Goal: Find specific page/section: Find specific page/section

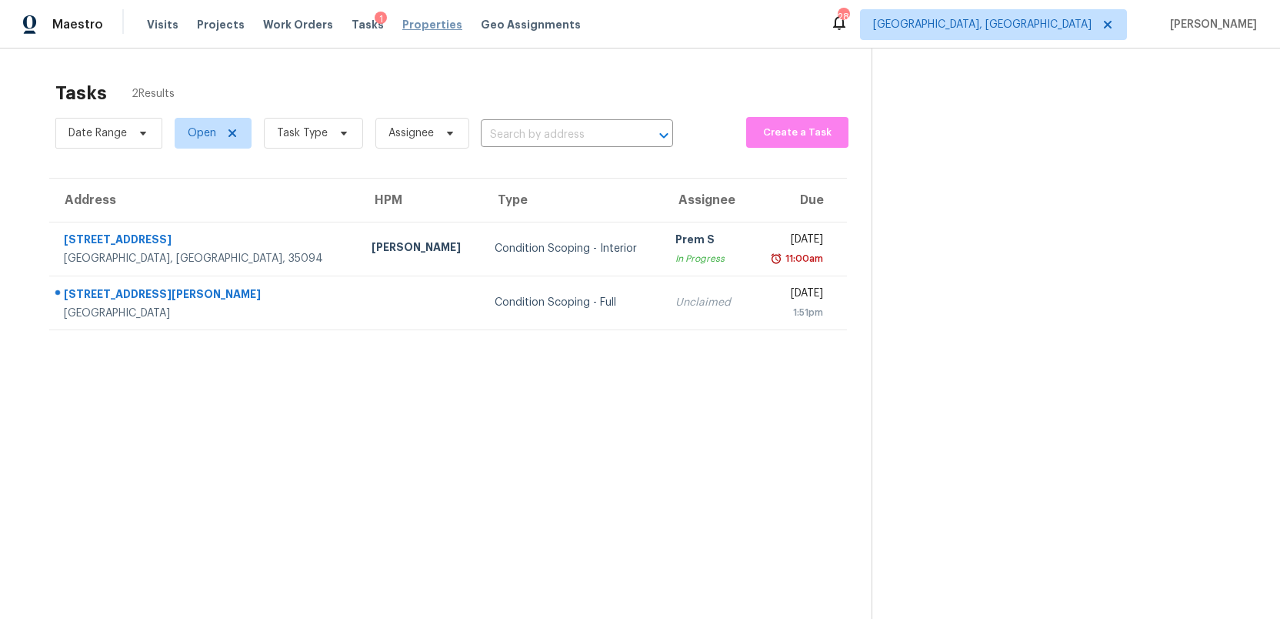
click at [415, 25] on span "Properties" at bounding box center [432, 24] width 60 height 15
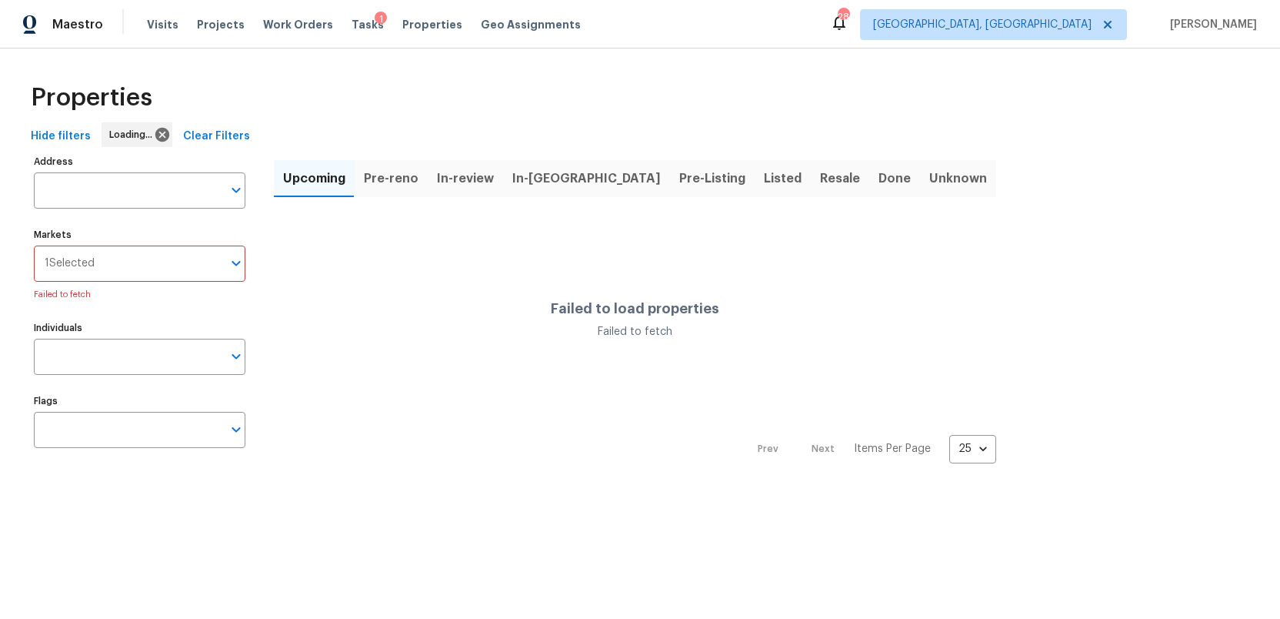
click at [764, 180] on span "Listed" at bounding box center [783, 179] width 38 height 22
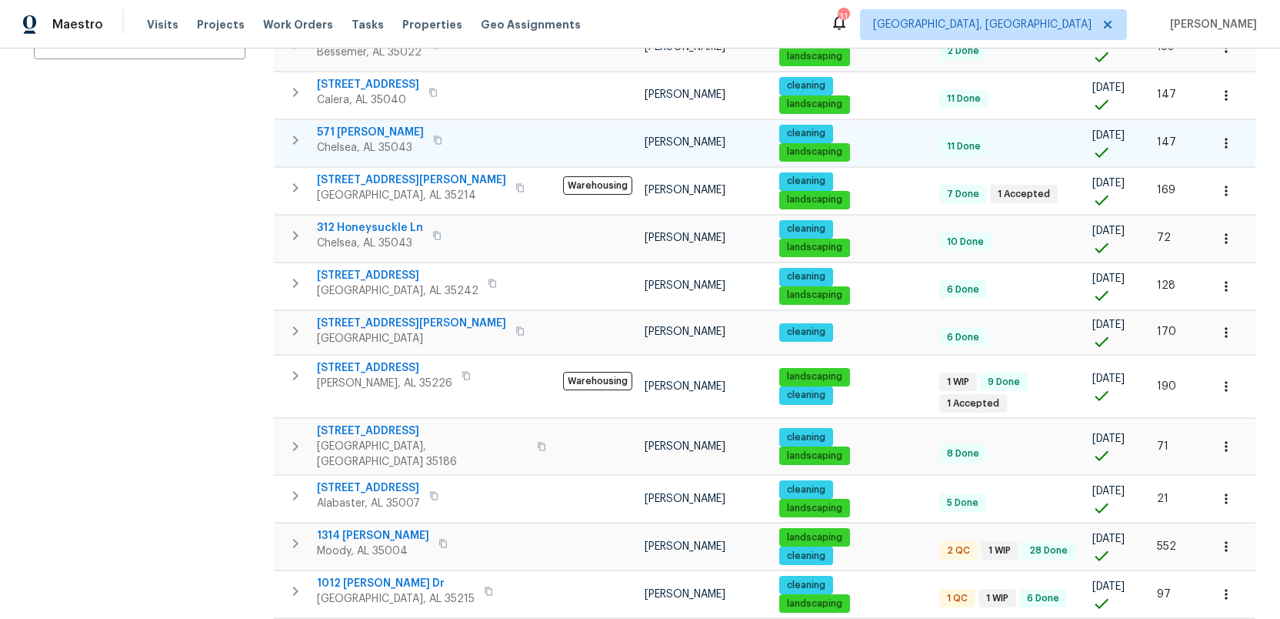
scroll to position [539, 0]
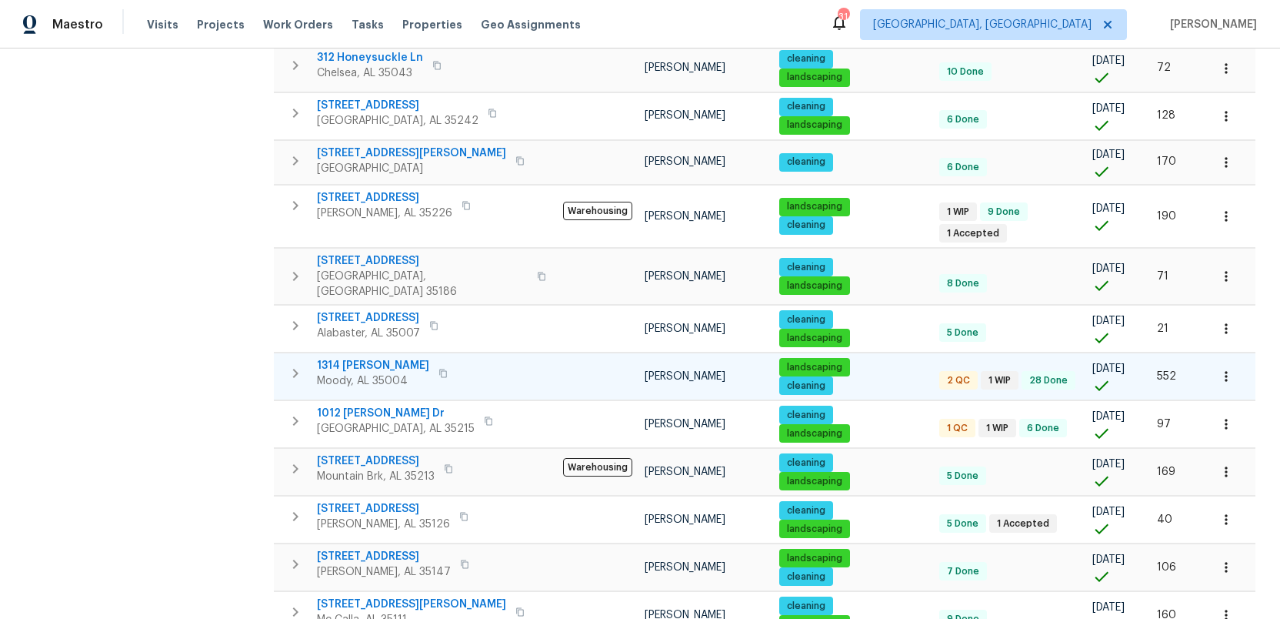
click at [439, 369] on icon "button" at bounding box center [443, 373] width 9 height 9
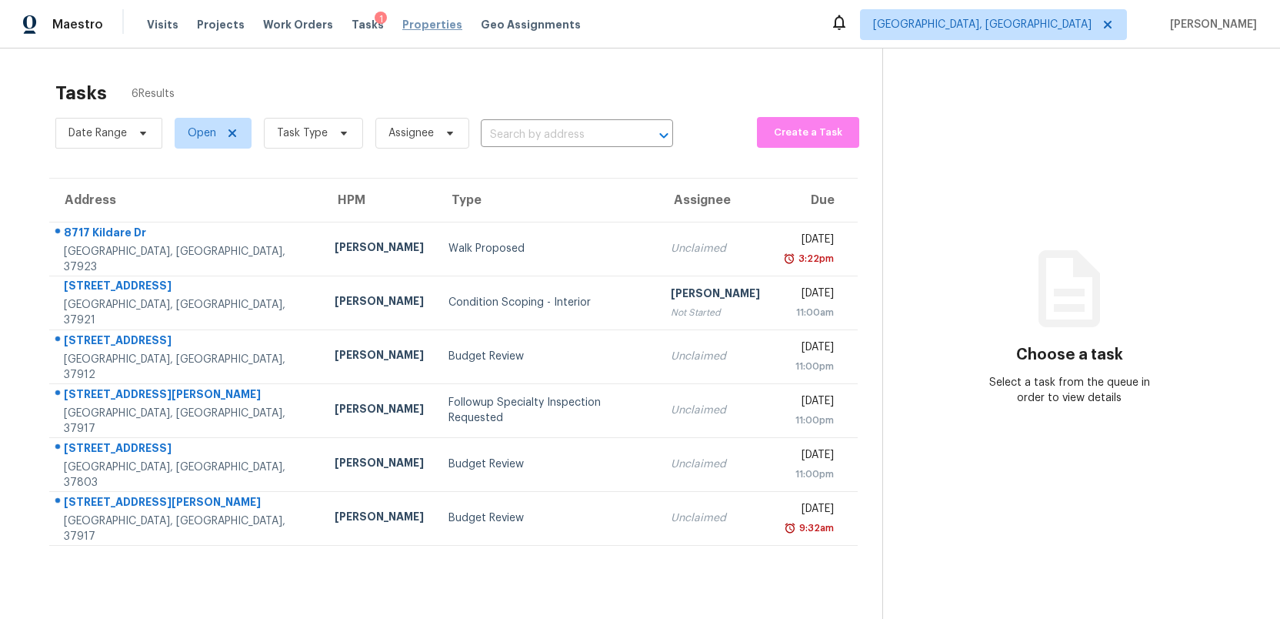
click at [405, 28] on span "Properties" at bounding box center [432, 24] width 60 height 15
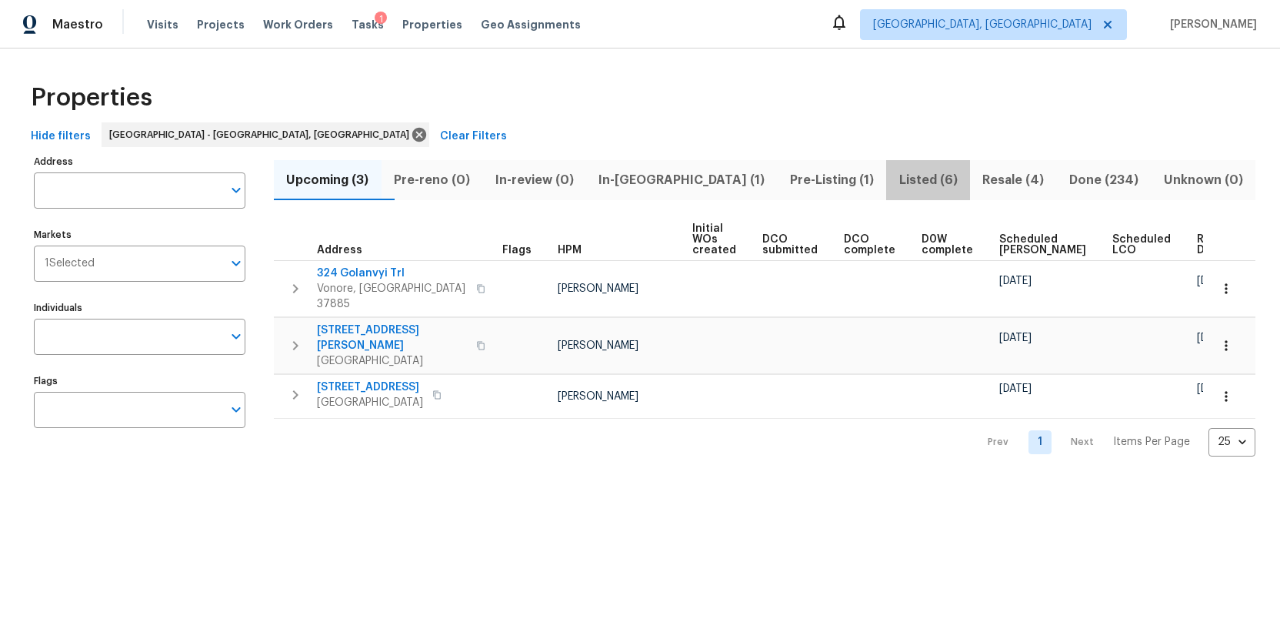
click at [896, 180] on span "Listed (6)" at bounding box center [928, 180] width 65 height 22
